Goal: Task Accomplishment & Management: Use online tool/utility

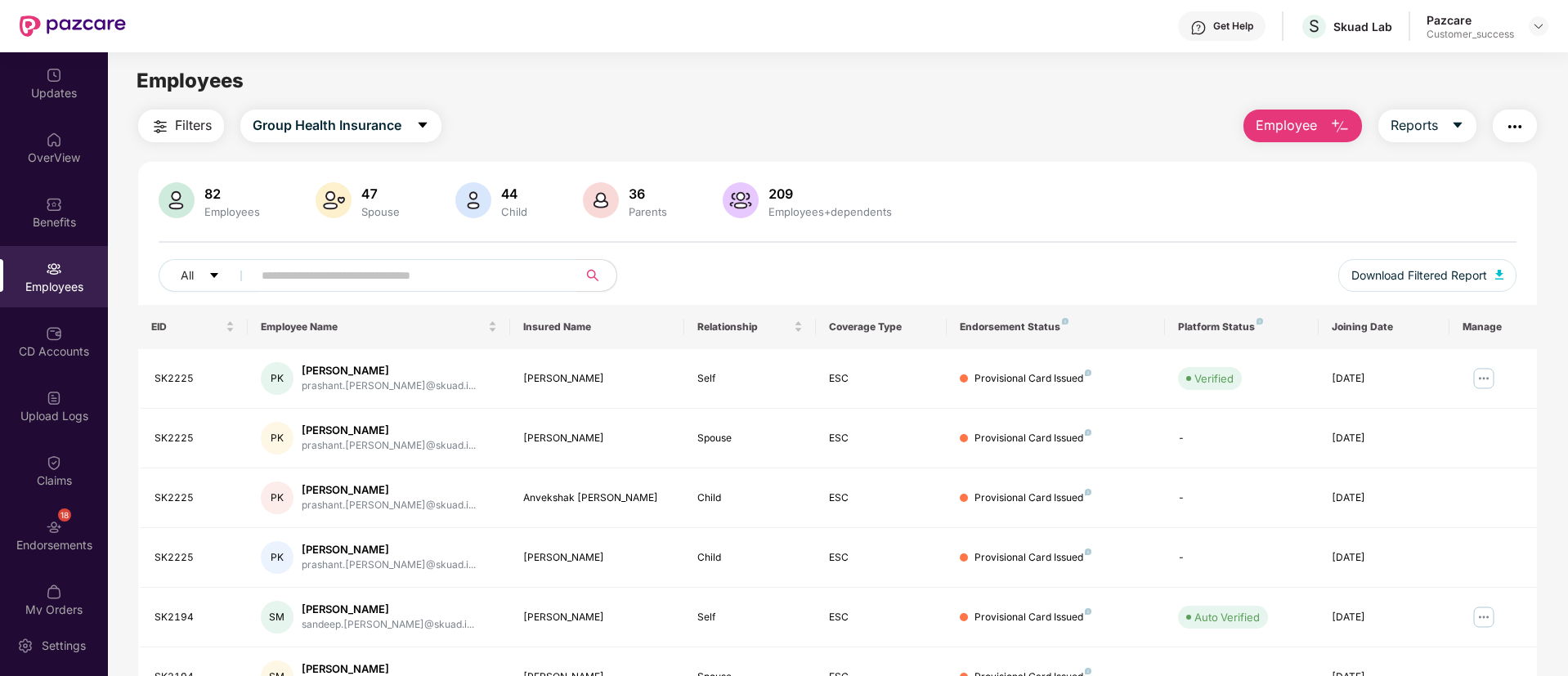
scroll to position [117, 0]
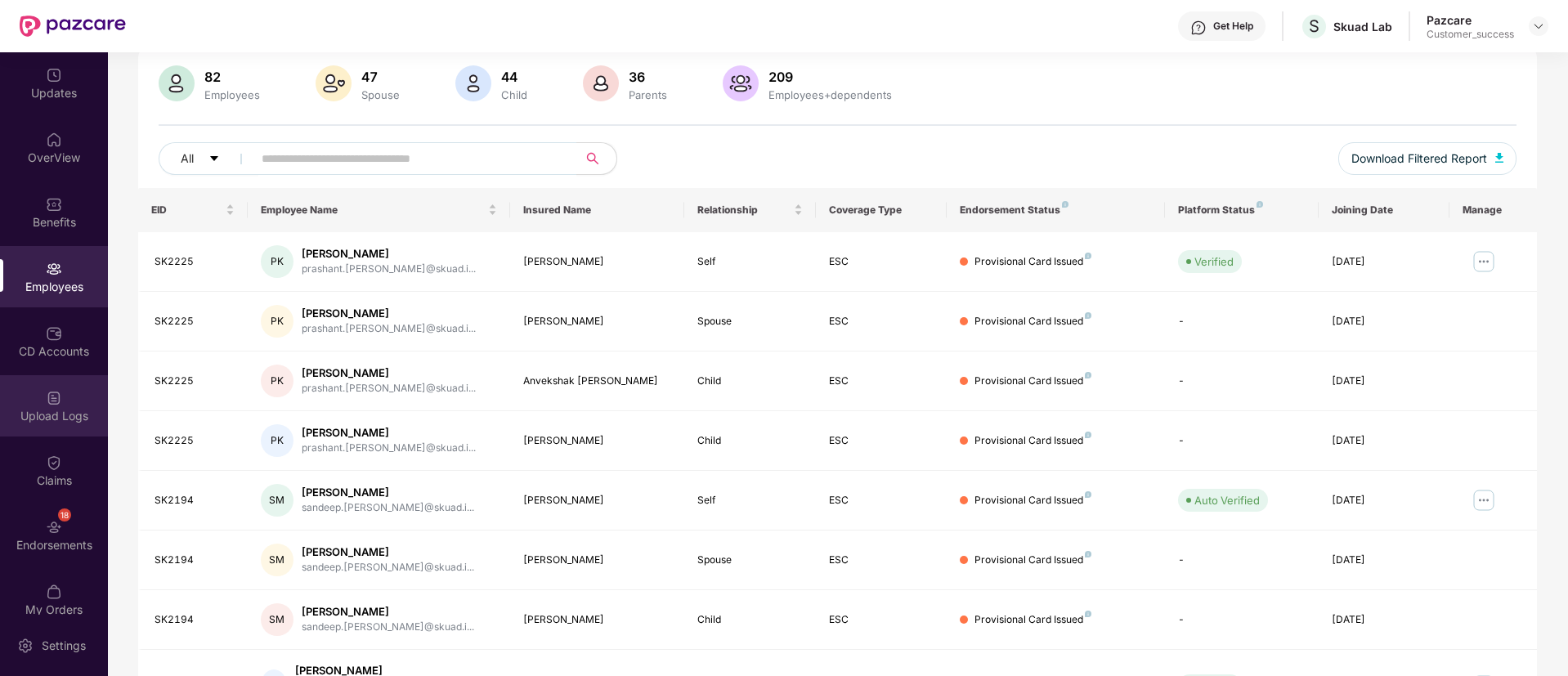
click at [65, 411] on div "Upload Logs" at bounding box center [54, 417] width 108 height 17
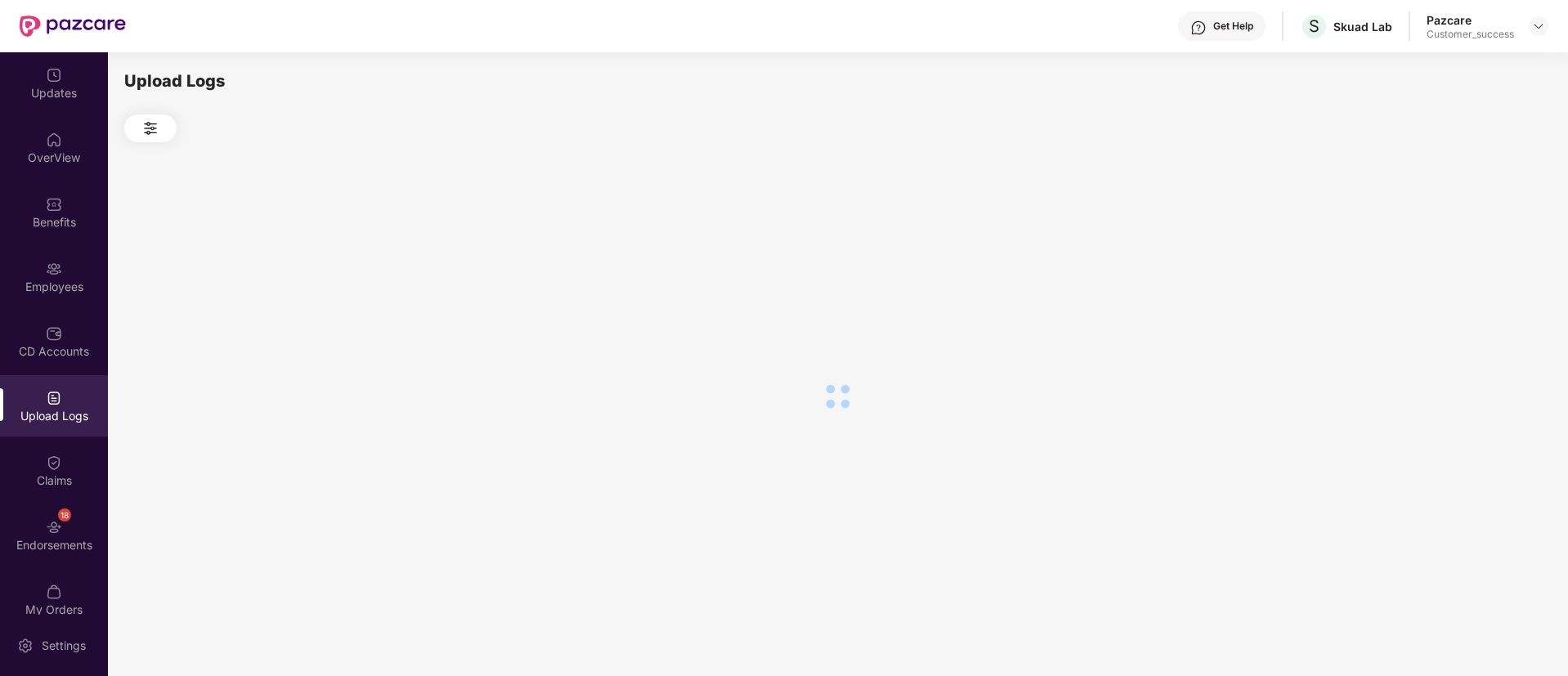
scroll to position [0, 0]
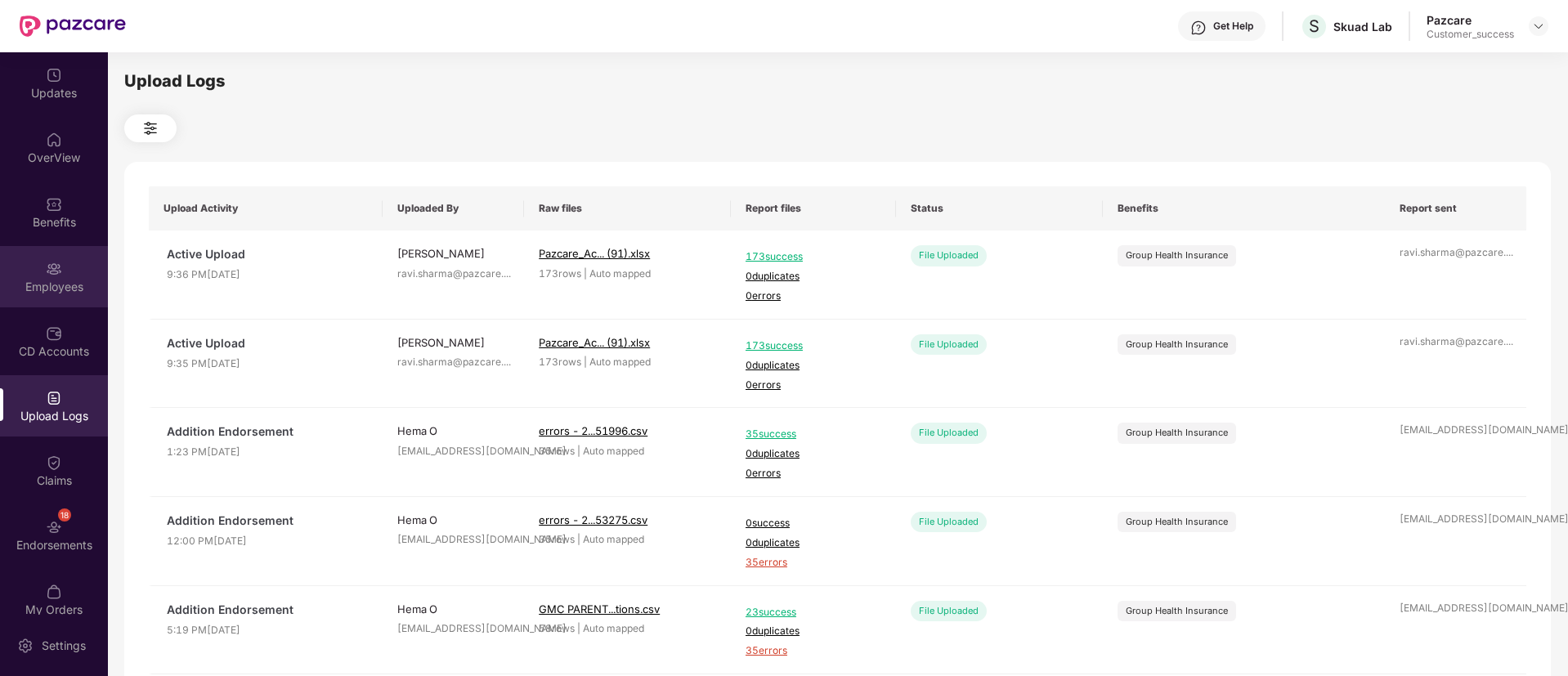
click at [38, 273] on div "Employees" at bounding box center [54, 277] width 108 height 62
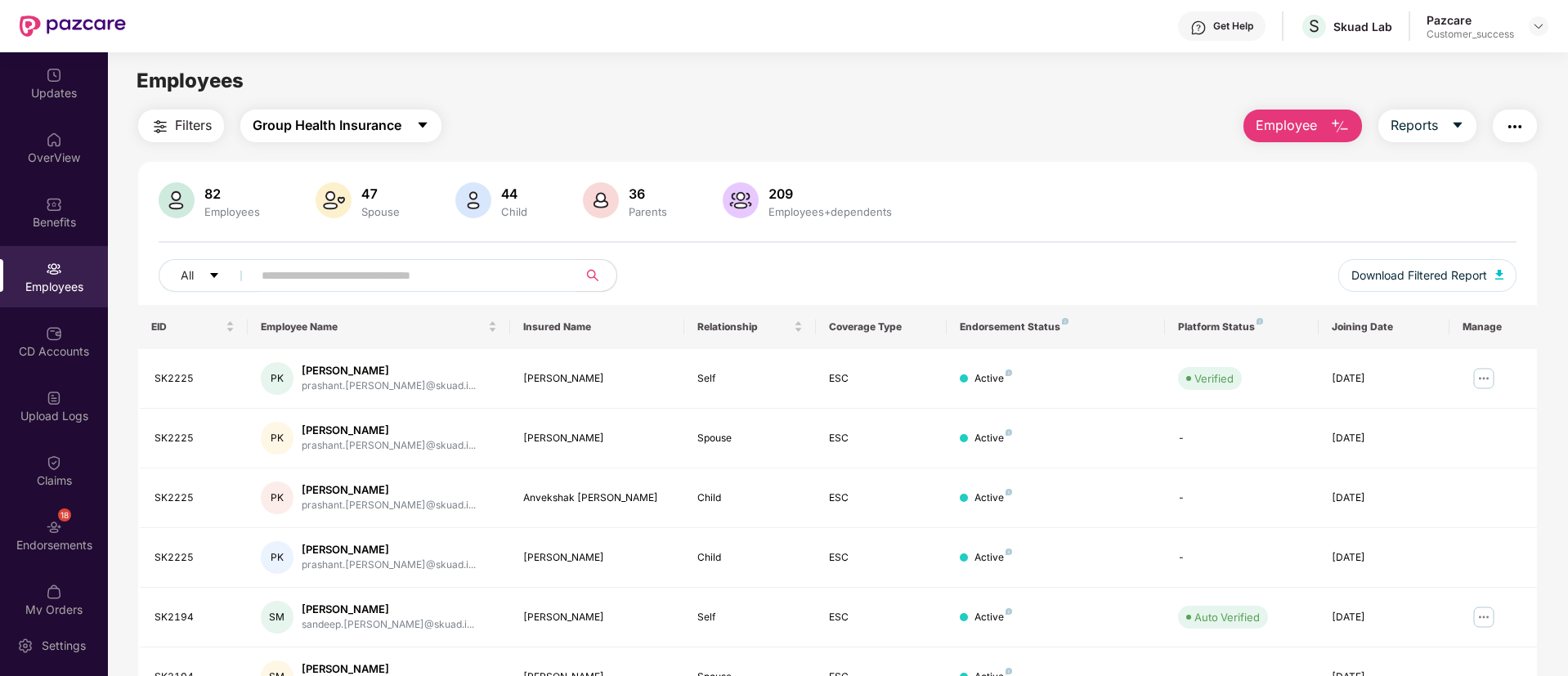
click at [349, 129] on span "Group Health Insurance" at bounding box center [327, 126] width 149 height 21
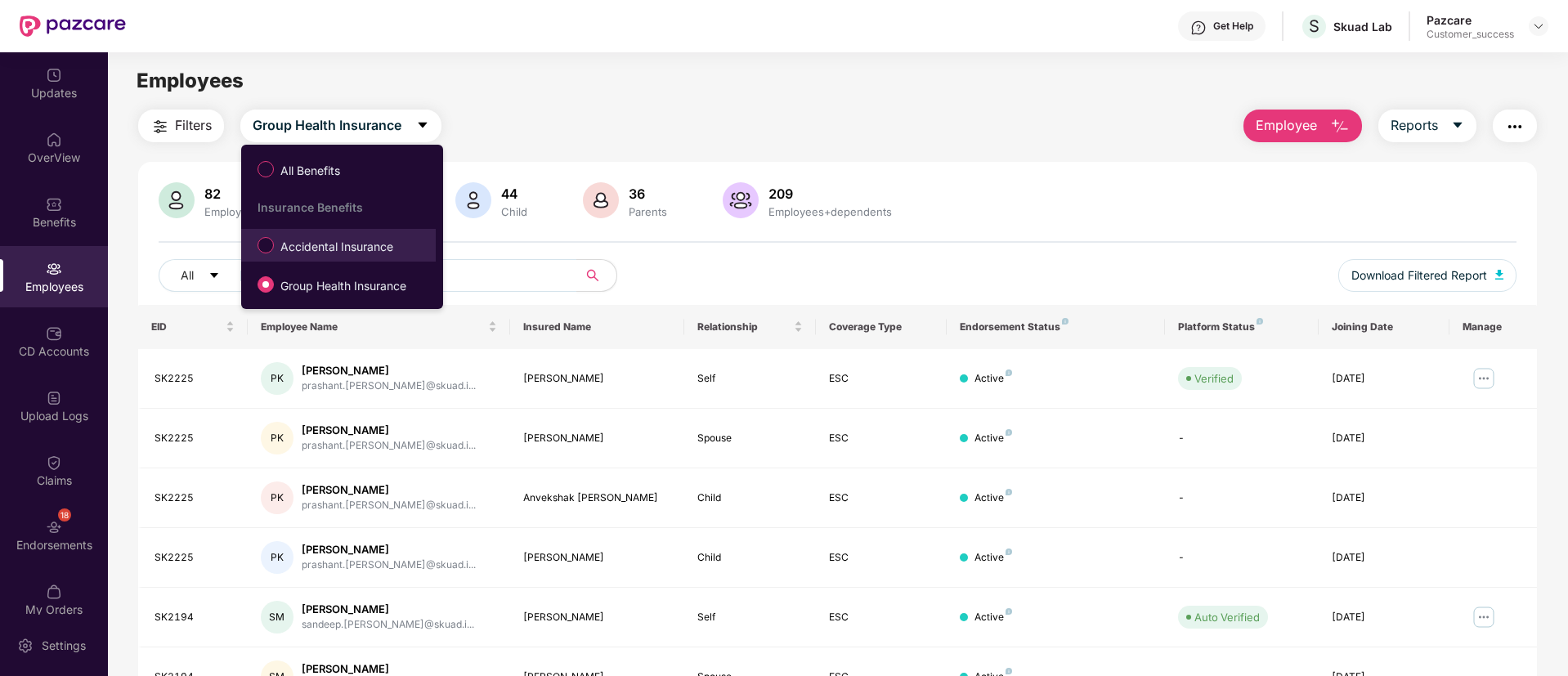
click at [379, 248] on span "Accidental Insurance" at bounding box center [336, 247] width 126 height 18
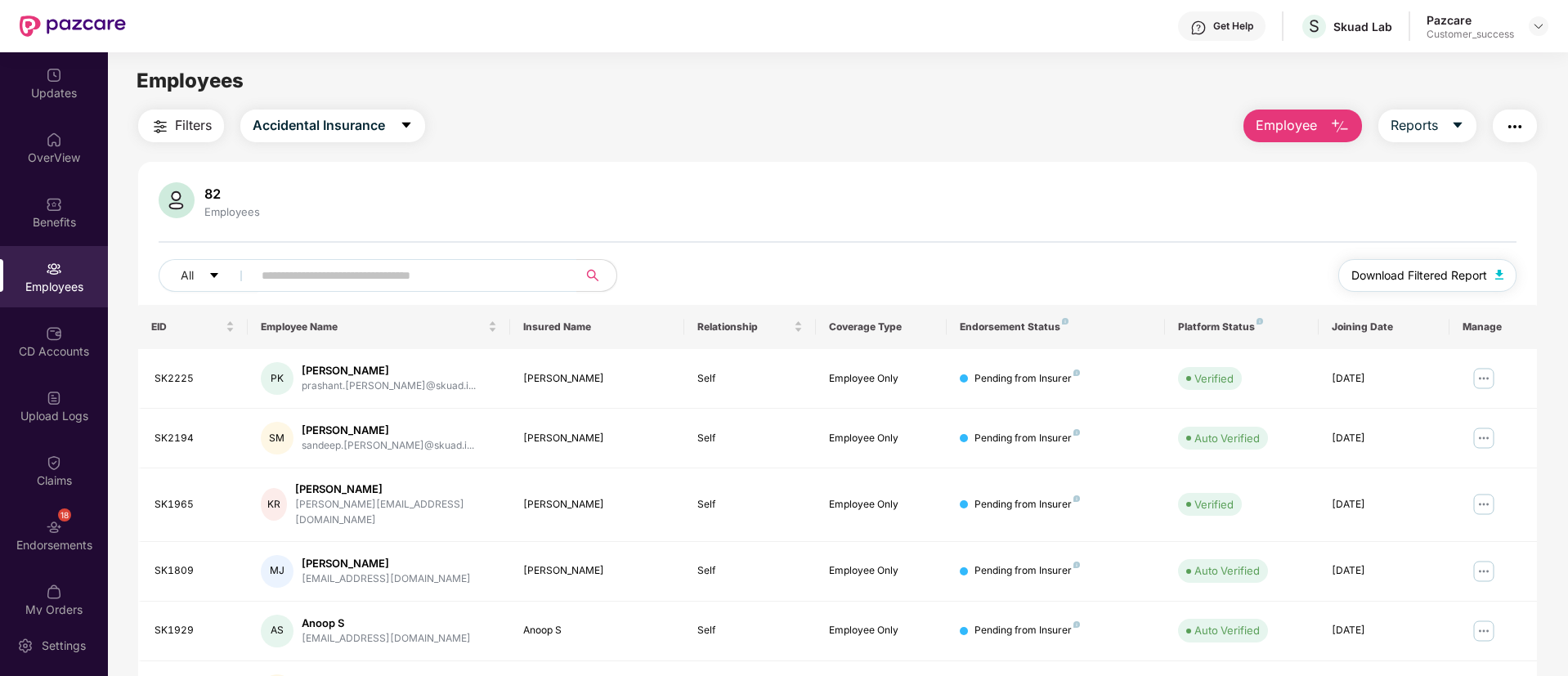
click at [1390, 271] on span "Download Filtered Report" at bounding box center [1419, 276] width 136 height 18
click at [1524, 122] on button "button" at bounding box center [1515, 126] width 44 height 32
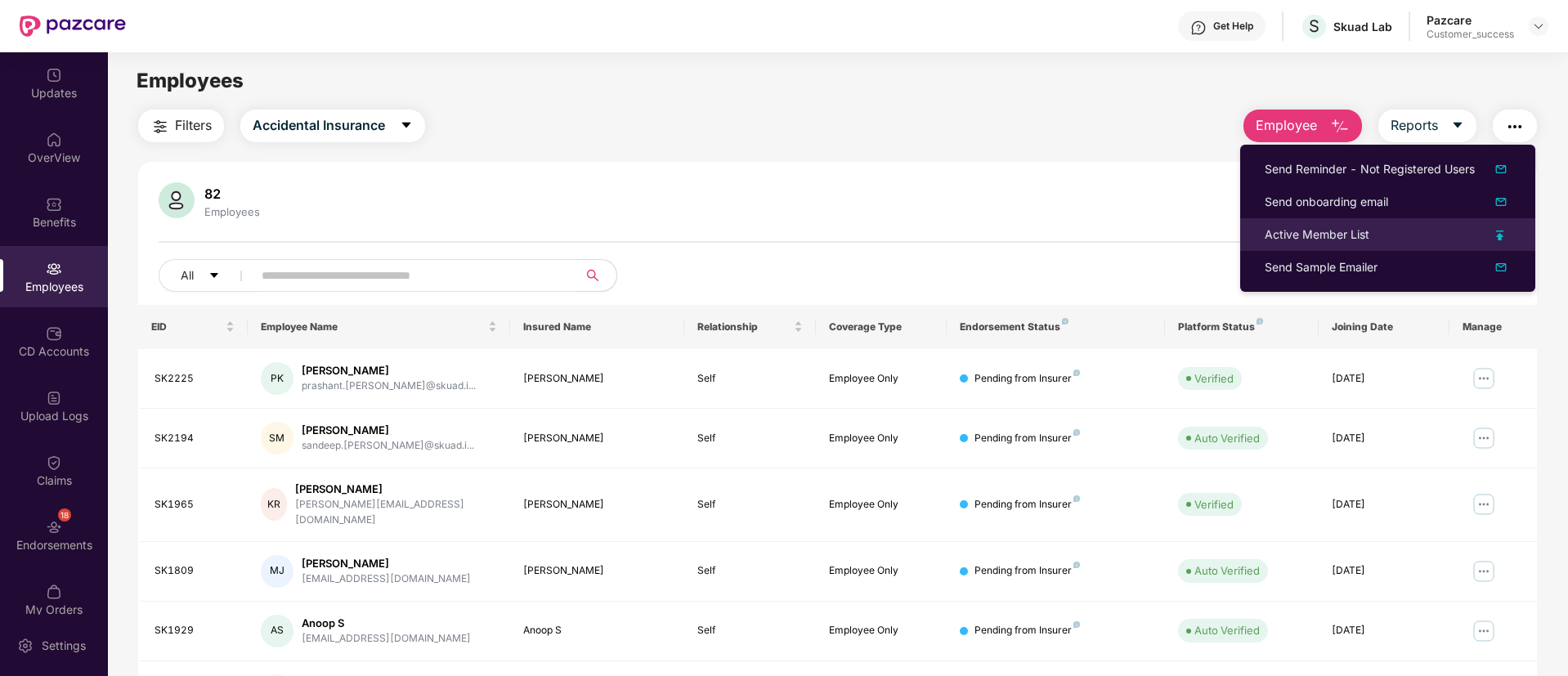
click at [1501, 235] on img at bounding box center [1501, 235] width 8 height 10
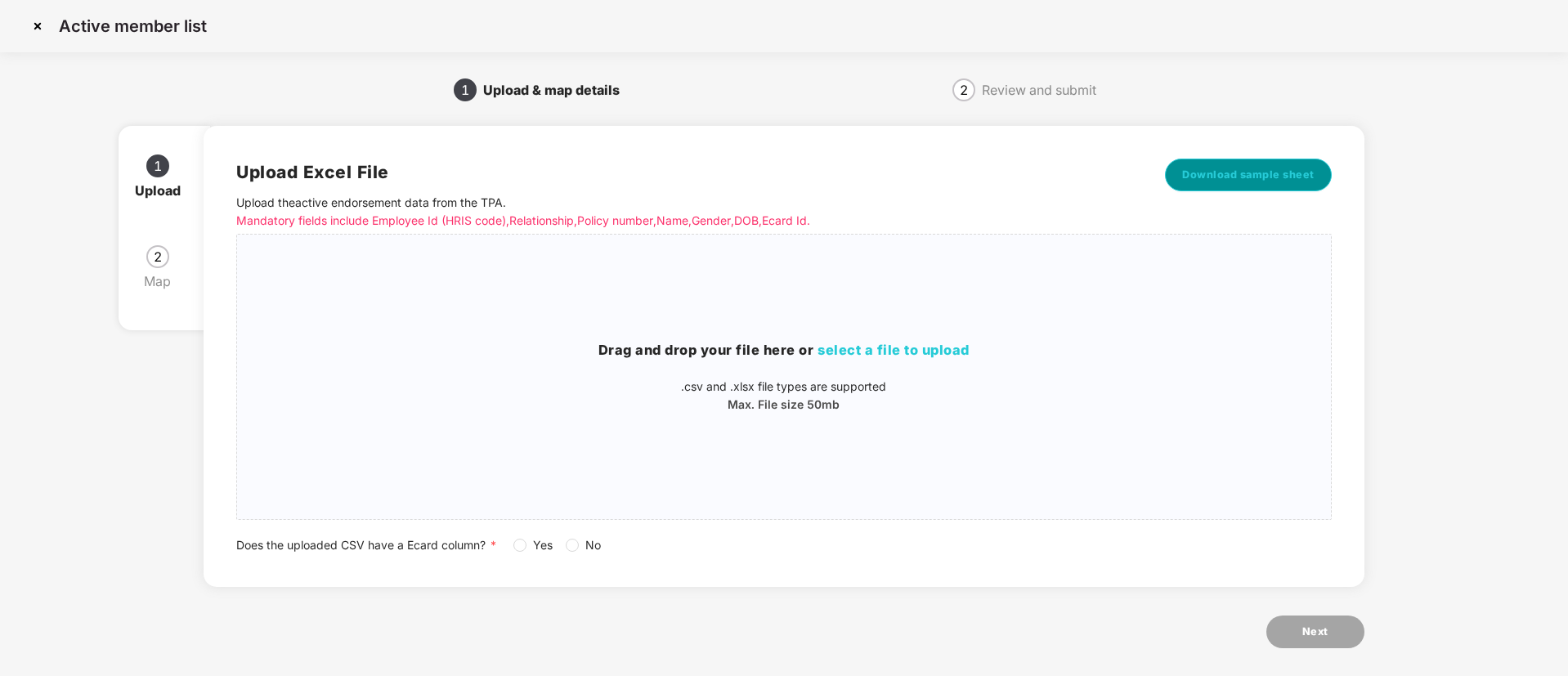
click at [1220, 177] on span "Download sample sheet" at bounding box center [1248, 175] width 132 height 17
click at [931, 346] on span "select a file to upload" at bounding box center [893, 350] width 152 height 17
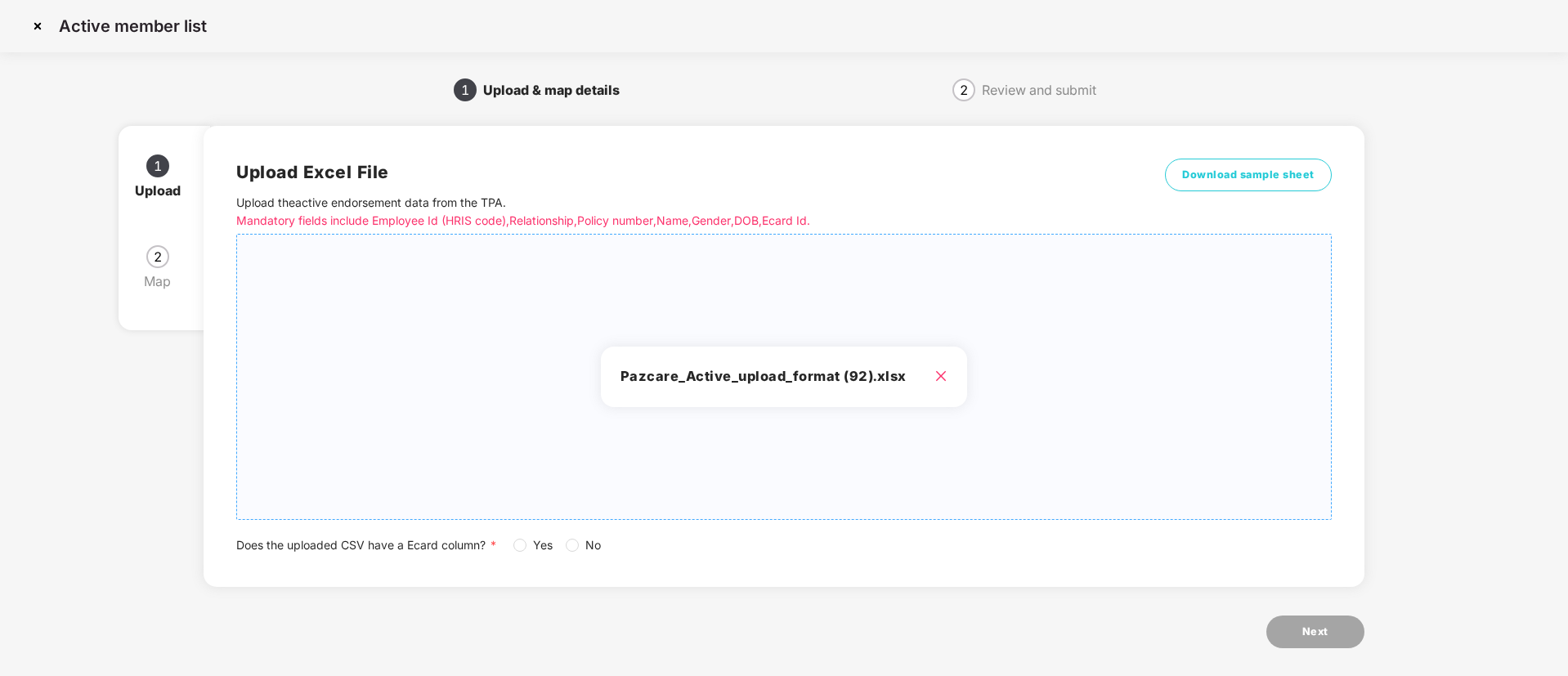
click at [544, 543] on span "Yes" at bounding box center [542, 545] width 32 height 18
click at [1300, 625] on button "Next" at bounding box center [1315, 632] width 98 height 32
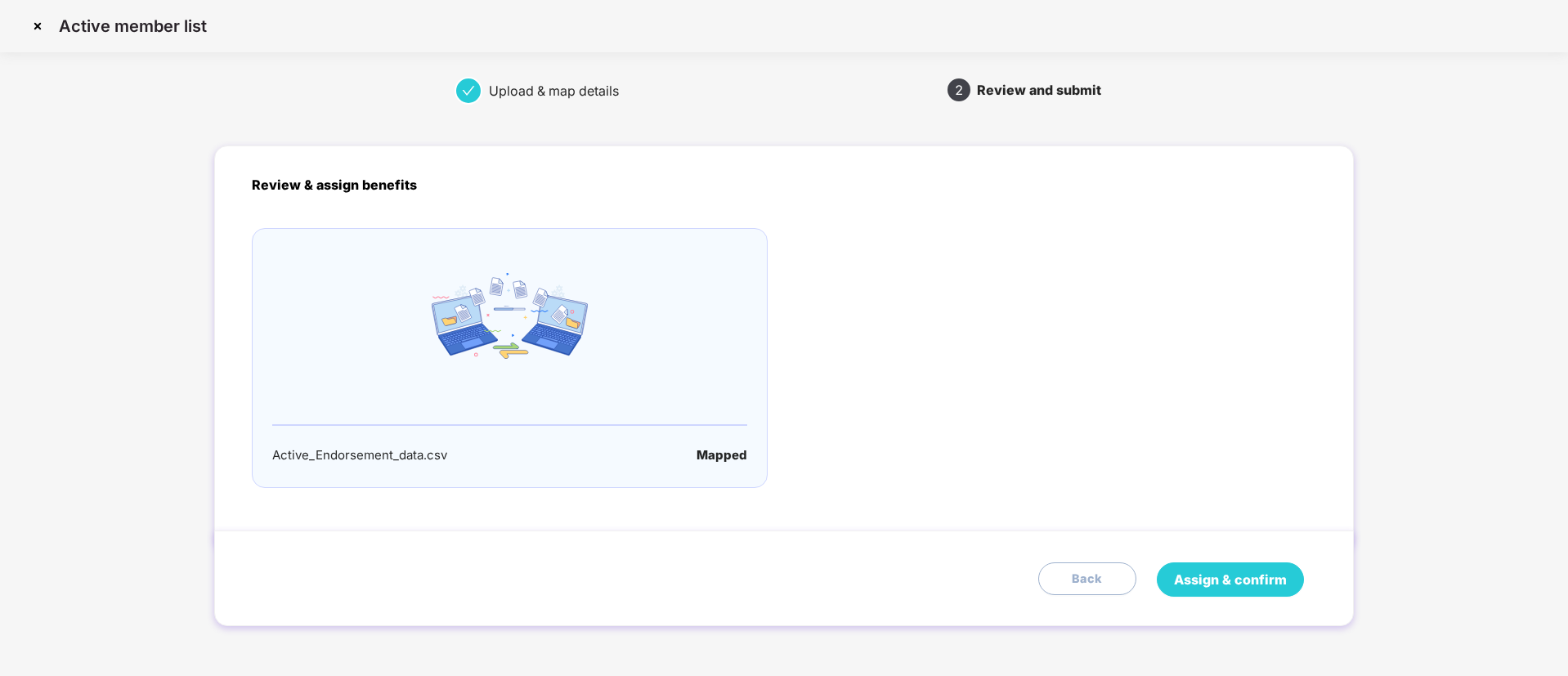
drag, startPoint x: 1300, startPoint y: 625, endPoint x: 1266, endPoint y: 577, distance: 58.8
click at [1266, 577] on div "Assign & confirm Back" at bounding box center [784, 578] width 1139 height 96
click at [1266, 577] on span "Assign & confirm" at bounding box center [1230, 580] width 113 height 21
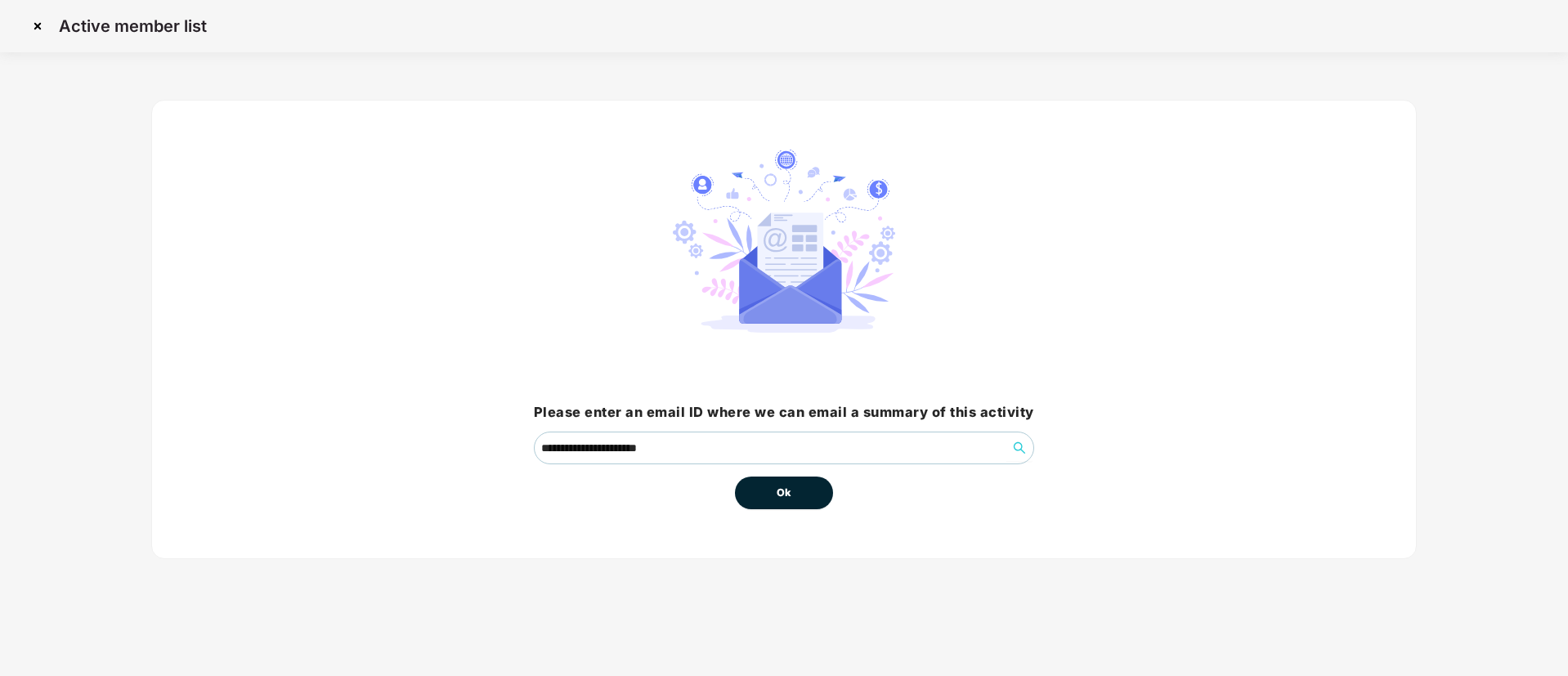
click at [774, 491] on button "Ok" at bounding box center [784, 492] width 98 height 32
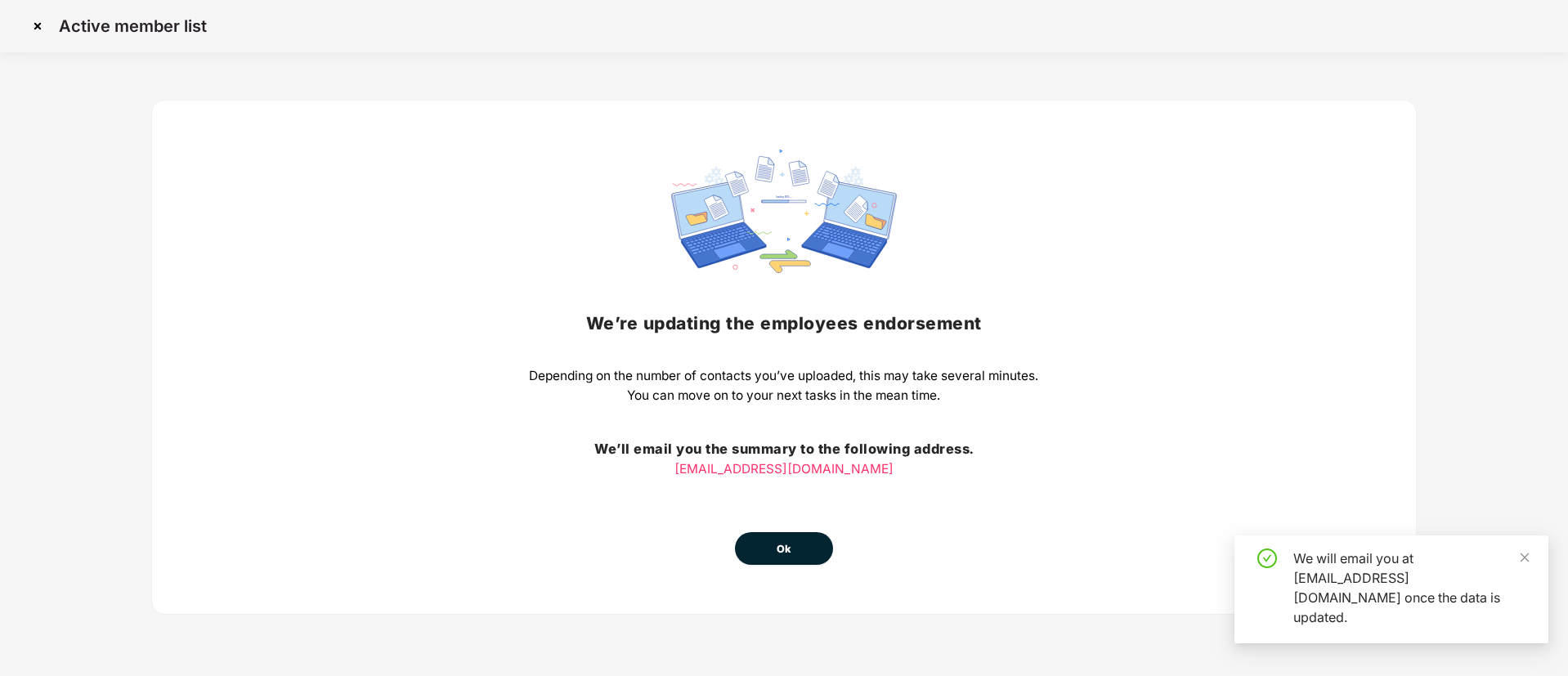
click at [779, 553] on span "Ok" at bounding box center [784, 550] width 15 height 17
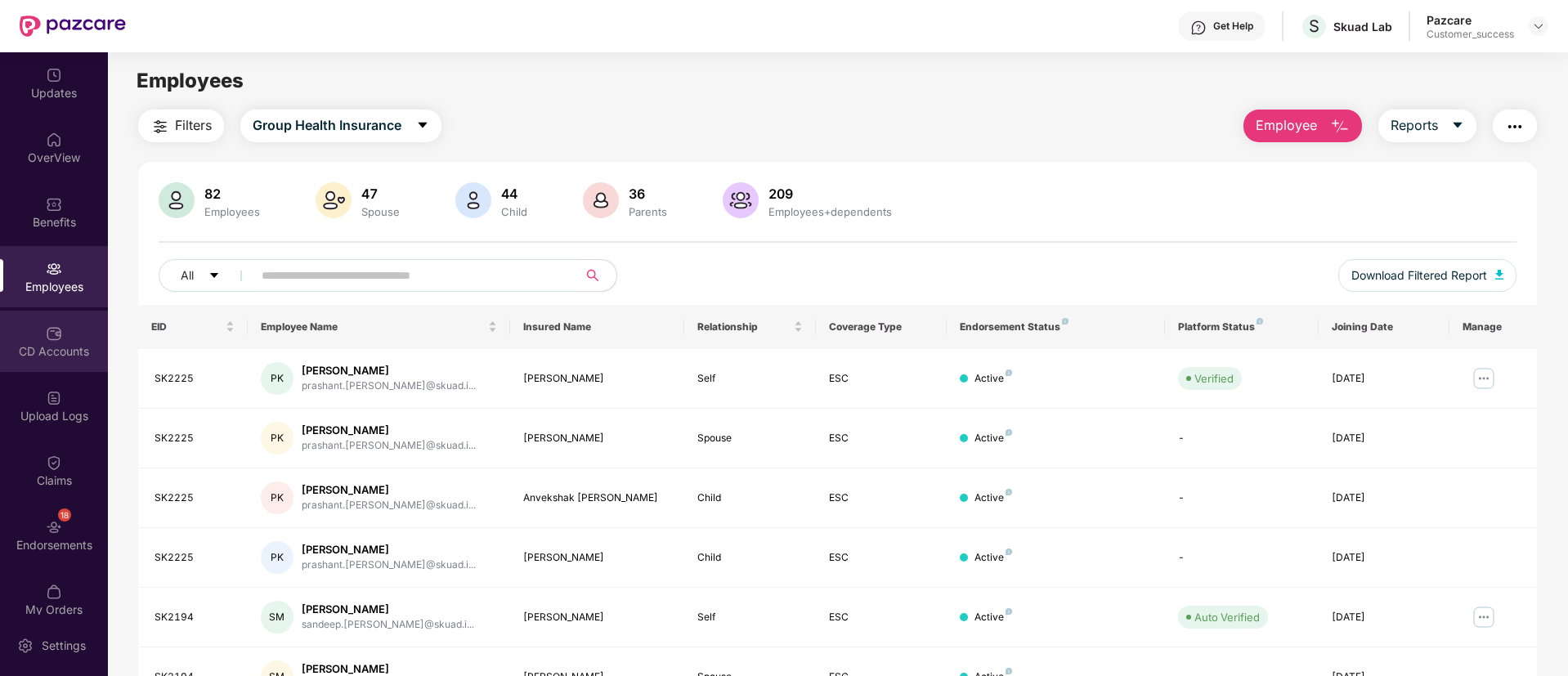
click at [35, 347] on div "CD Accounts" at bounding box center [54, 352] width 108 height 17
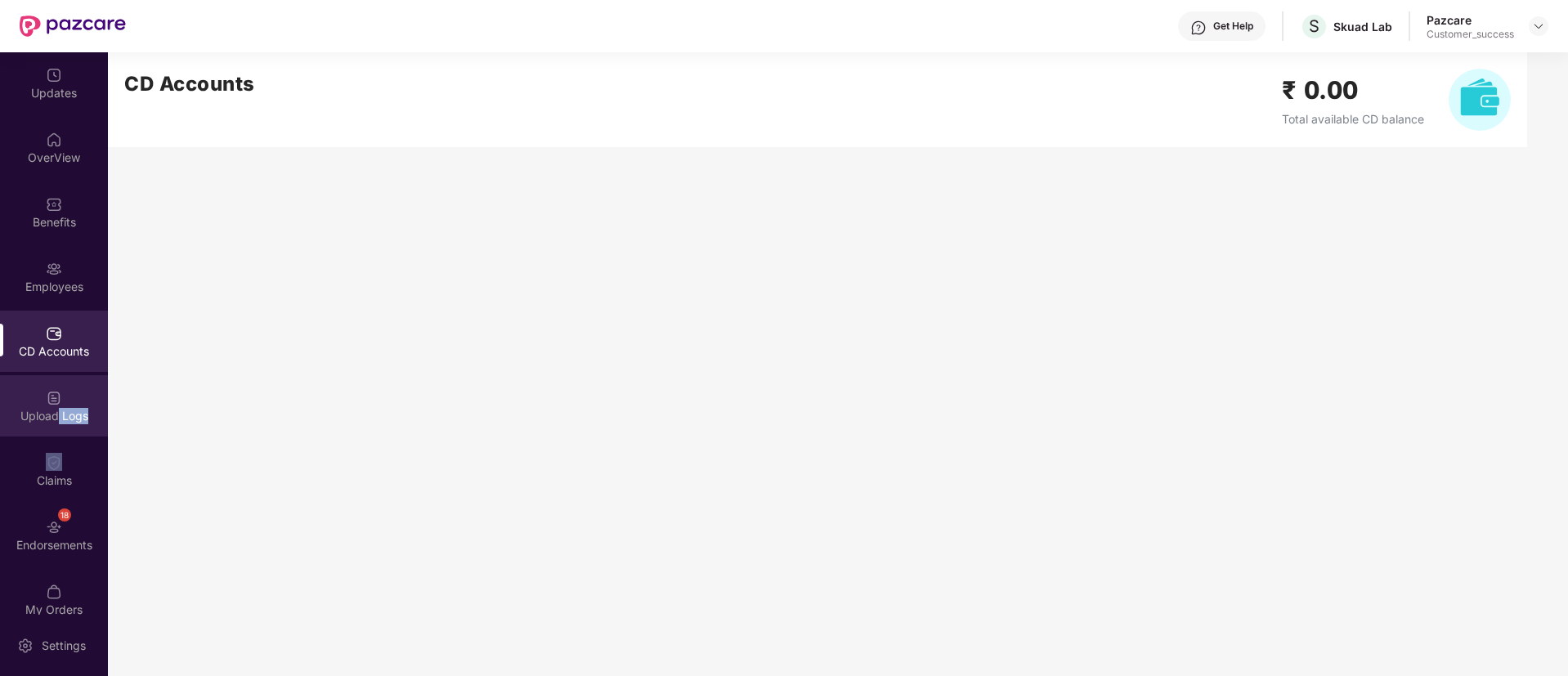
drag, startPoint x: 37, startPoint y: 445, endPoint x: 52, endPoint y: 413, distance: 35.3
click at [52, 413] on div "Updates OverView Benefits Employees CD Accounts Upload Logs Claims 18 Endorseme…" at bounding box center [54, 333] width 108 height 563
click at [52, 413] on div "Upload Logs" at bounding box center [54, 417] width 108 height 17
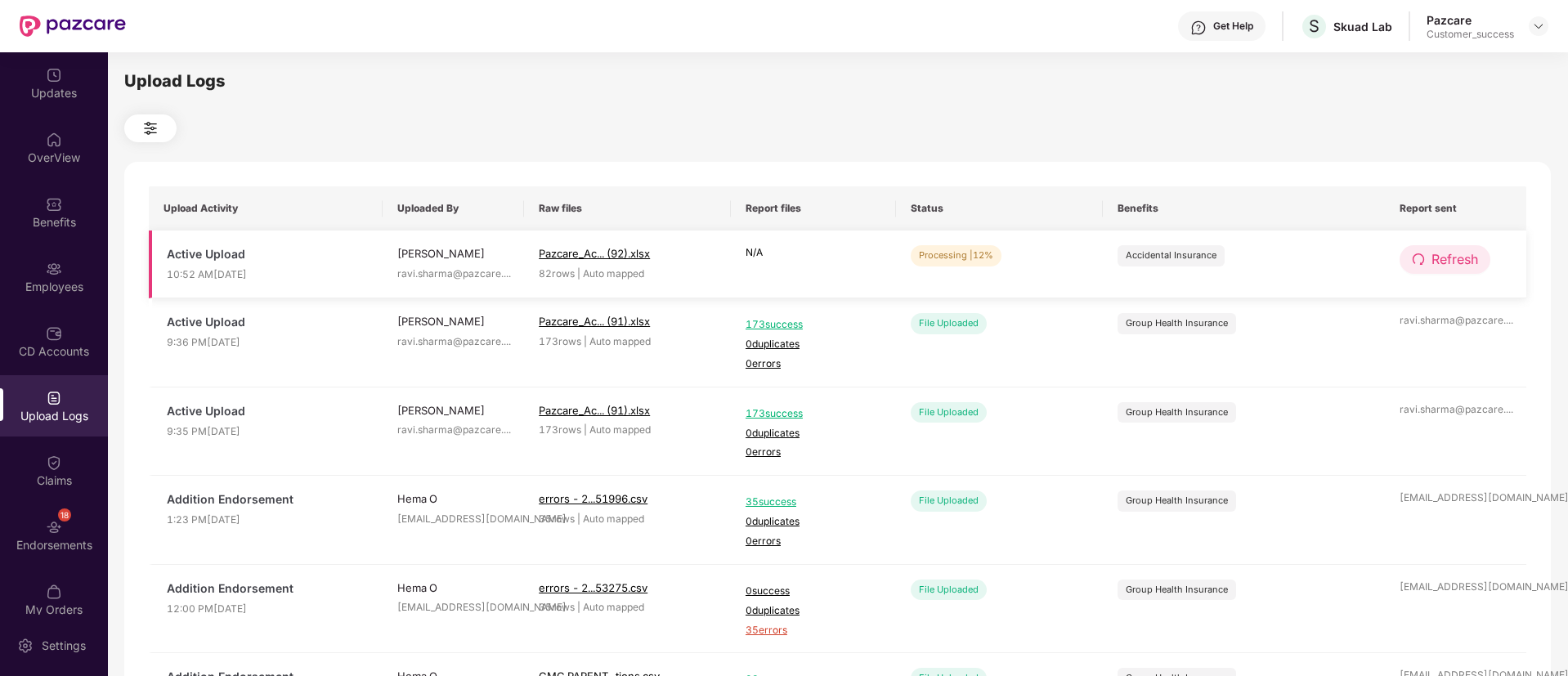
click at [1408, 261] on button "Refresh" at bounding box center [1445, 259] width 91 height 28
click at [1408, 261] on button "Refresh" at bounding box center [1446, 259] width 92 height 28
click at [1437, 264] on span "Refresh" at bounding box center [1455, 259] width 47 height 21
click at [1437, 264] on span "Refresh" at bounding box center [1456, 259] width 47 height 21
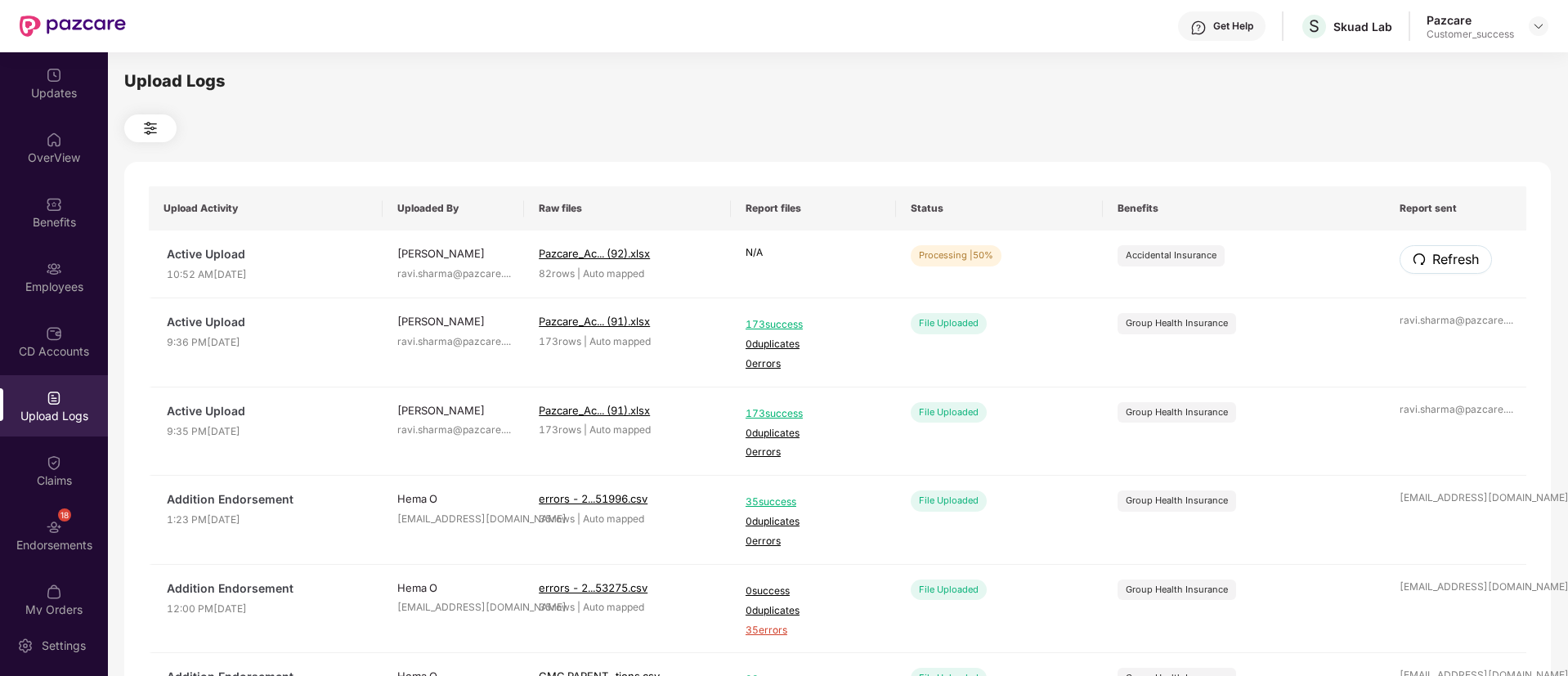
click at [1437, 264] on span "Refresh" at bounding box center [1456, 259] width 47 height 21
